Goal: Find specific page/section: Find specific page/section

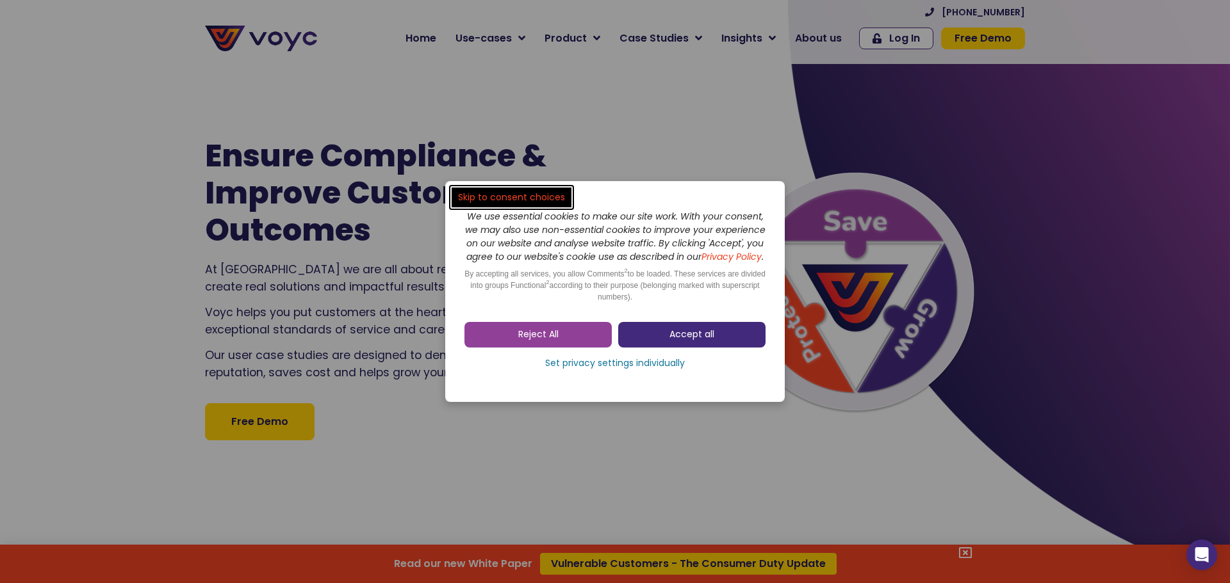
click at [694, 340] on span "Accept all" at bounding box center [691, 335] width 45 height 13
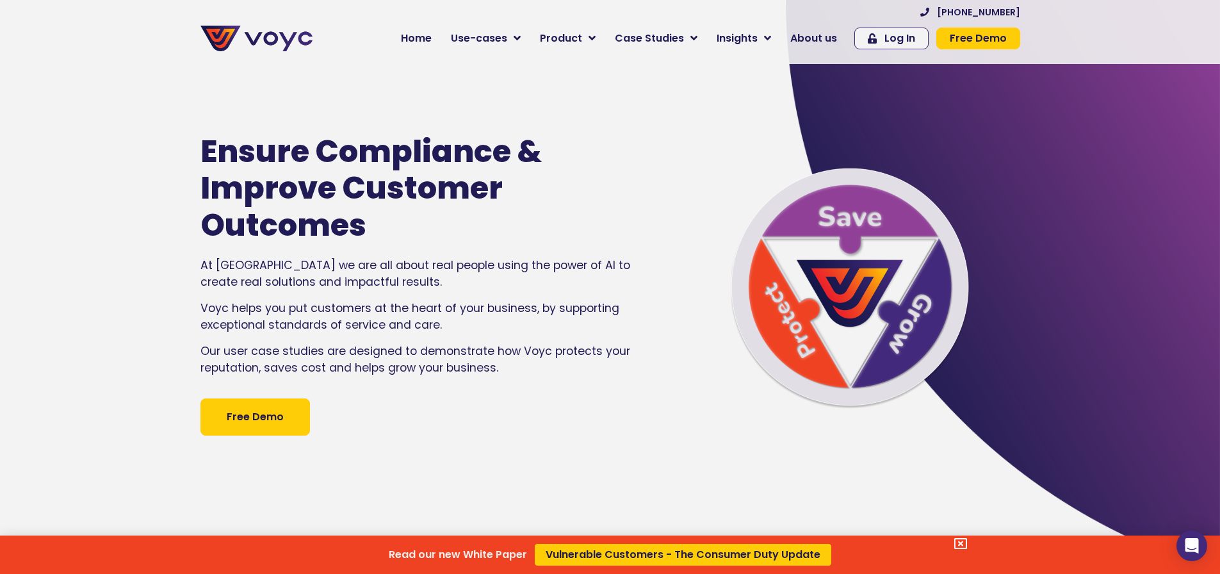
click at [512, 35] on div "Read our new White Paper Vulnerable Customers - The Consumer Duty Update" at bounding box center [610, 287] width 1220 height 574
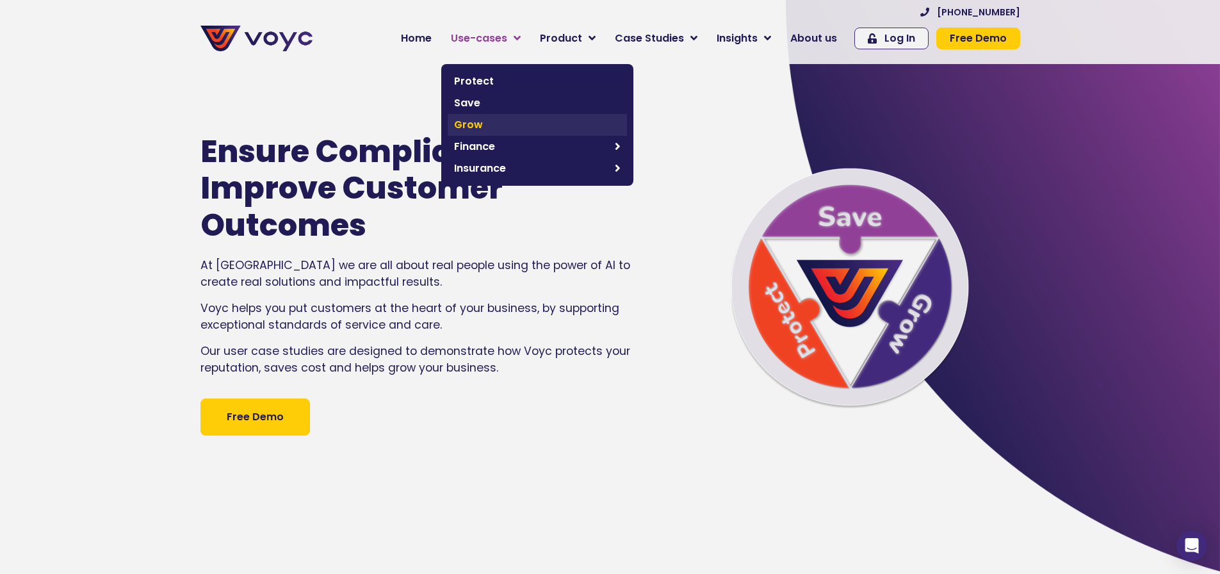
click at [516, 124] on span "Grow" at bounding box center [537, 124] width 167 height 15
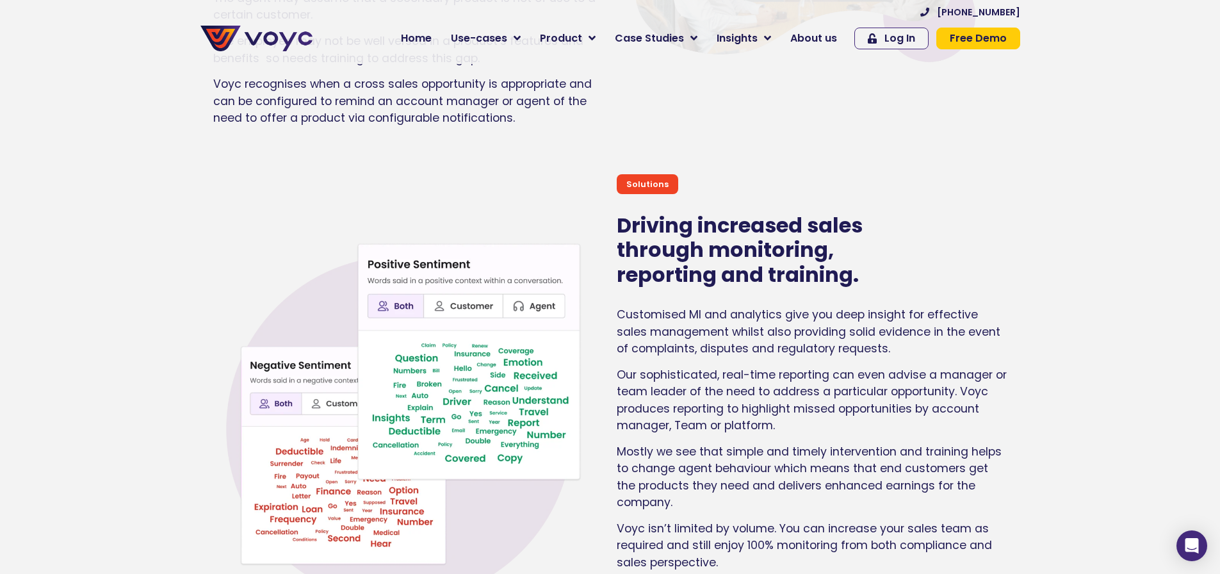
scroll to position [5653, 0]
